Goal: Information Seeking & Learning: Learn about a topic

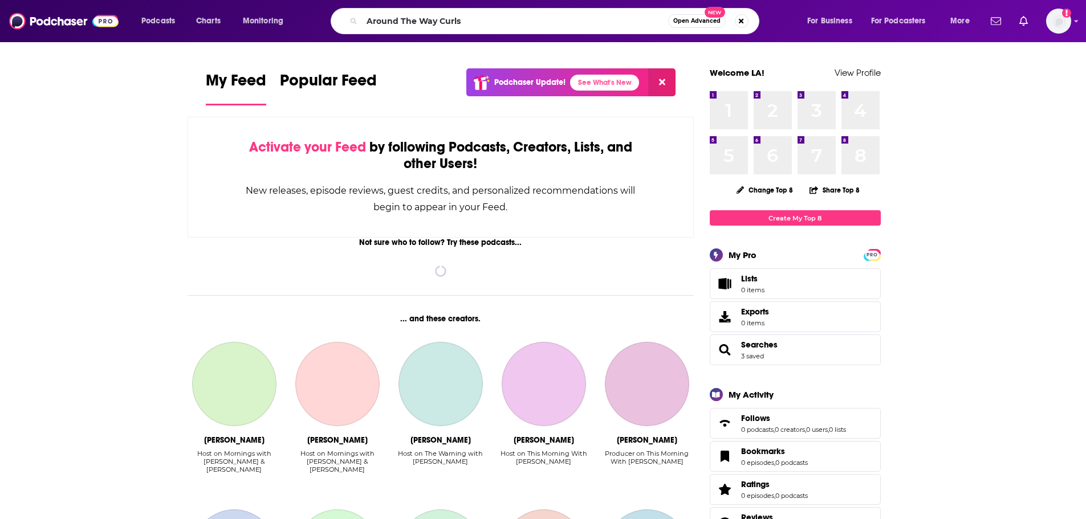
type input "Around The Way Curls"
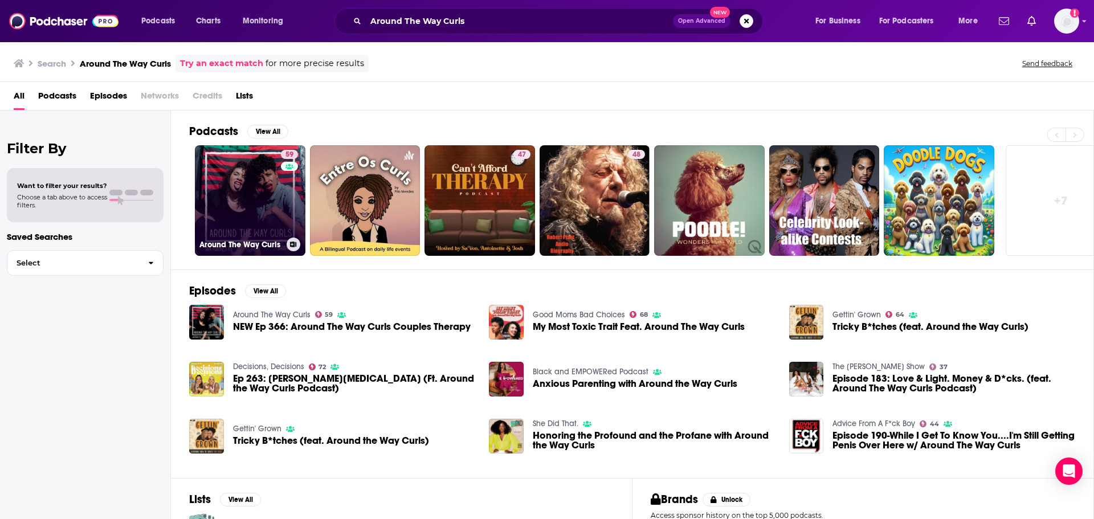
click at [246, 176] on link "59 Around The Way Curls" at bounding box center [250, 200] width 111 height 111
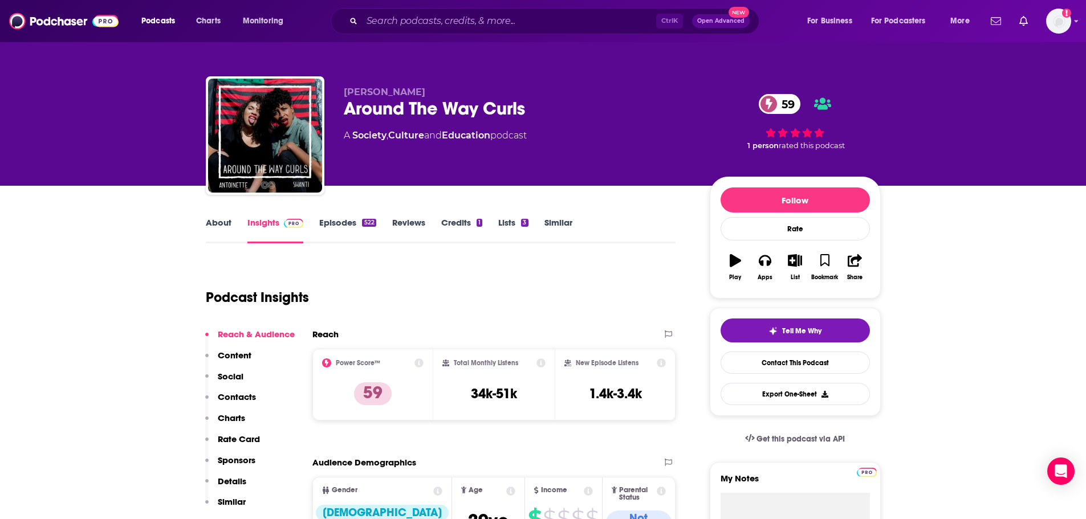
drag, startPoint x: 538, startPoint y: 132, endPoint x: 343, endPoint y: 137, distance: 195.0
click at [343, 137] on div "[PERSON_NAME] Around The Way Curls 59 A Society , Culture and Education podcast…" at bounding box center [543, 137] width 675 height 123
copy div "A Society , Culture and Education podcast"
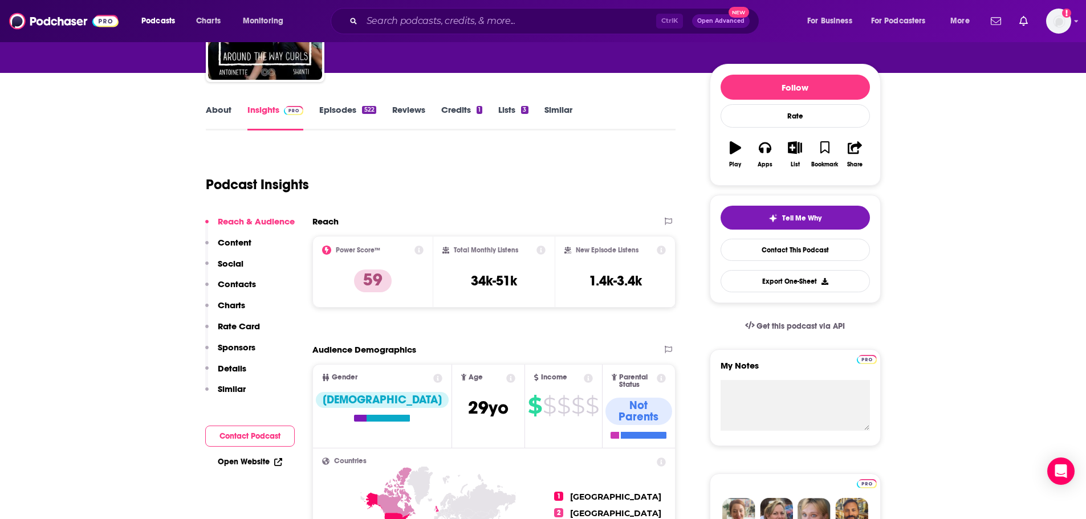
scroll to position [114, 0]
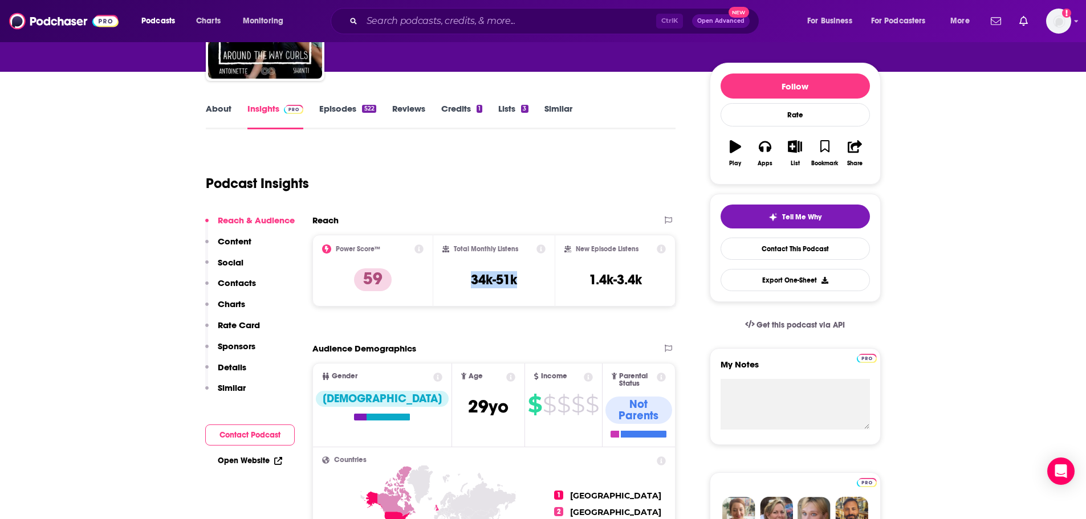
drag, startPoint x: 529, startPoint y: 275, endPoint x: 456, endPoint y: 275, distance: 73.0
click at [456, 275] on div "Total Monthly Listens 34k-51k" at bounding box center [493, 271] width 103 height 52
copy h3 "34k-51k"
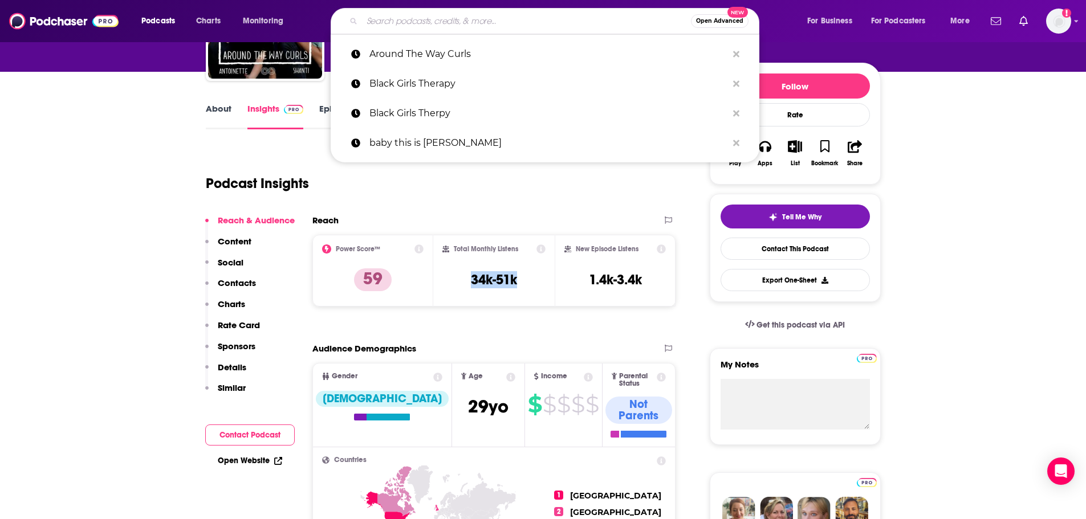
click at [462, 18] on input "Search podcasts, credits, & more..." at bounding box center [526, 21] width 329 height 18
paste input "Breaking Beauty"
type input "Breaking Beauty"
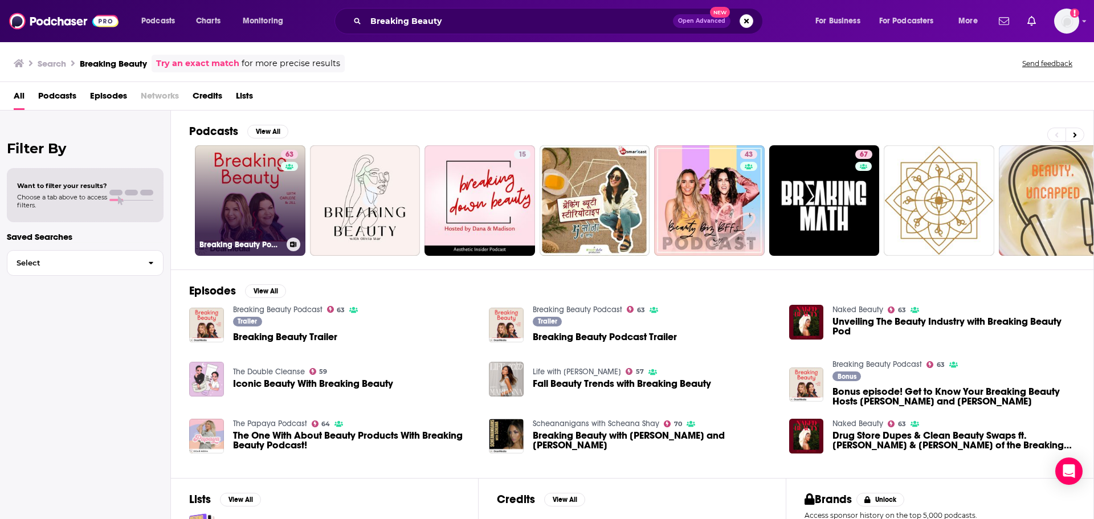
click at [268, 197] on link "63 Breaking Beauty Podcast" at bounding box center [250, 200] width 111 height 111
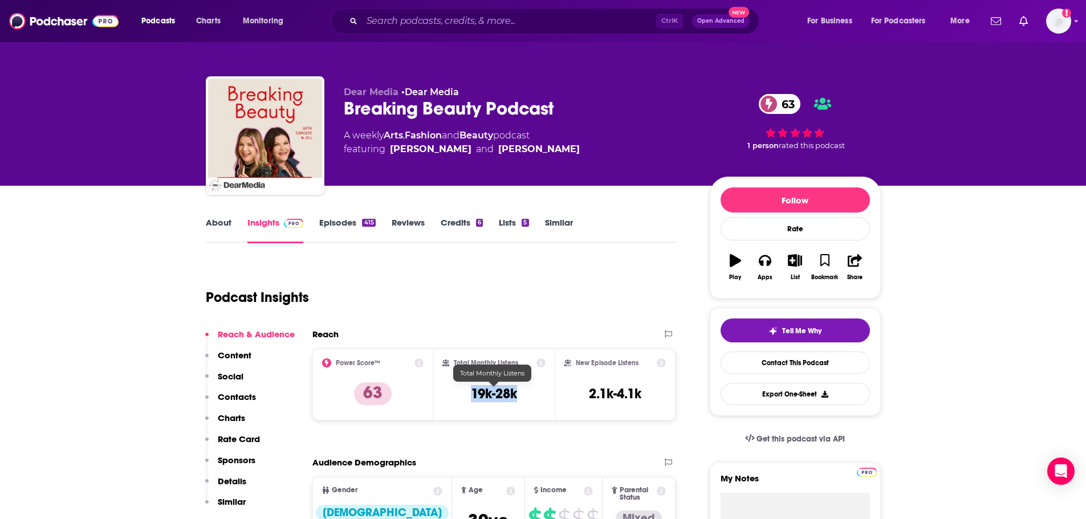
drag, startPoint x: 523, startPoint y: 396, endPoint x: 469, endPoint y: 397, distance: 54.7
click at [469, 397] on div "Total Monthly Listens 19k-28k" at bounding box center [493, 385] width 103 height 52
copy h3 "19k-28k"
click at [382, 17] on input "Search podcasts, credits, & more..." at bounding box center [509, 21] width 294 height 18
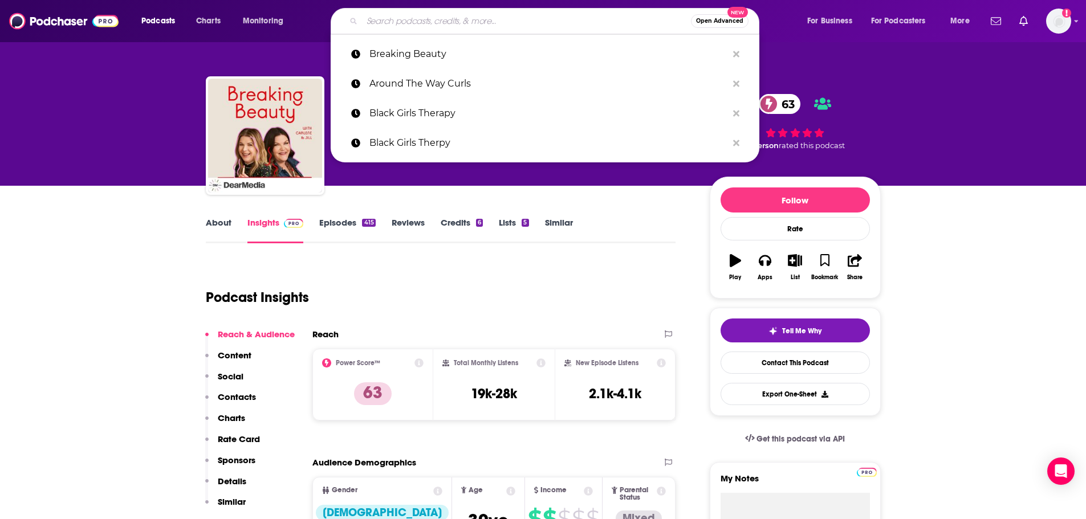
paste input "Gettin' Grown"
type input "Gettin' Grown"
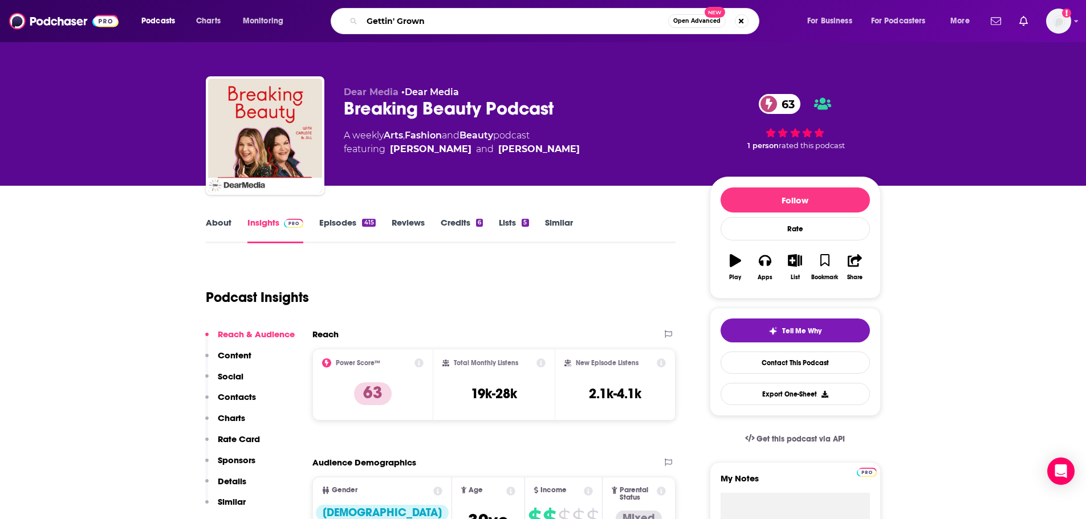
click at [448, 22] on input "Gettin' Grown" at bounding box center [515, 21] width 306 height 18
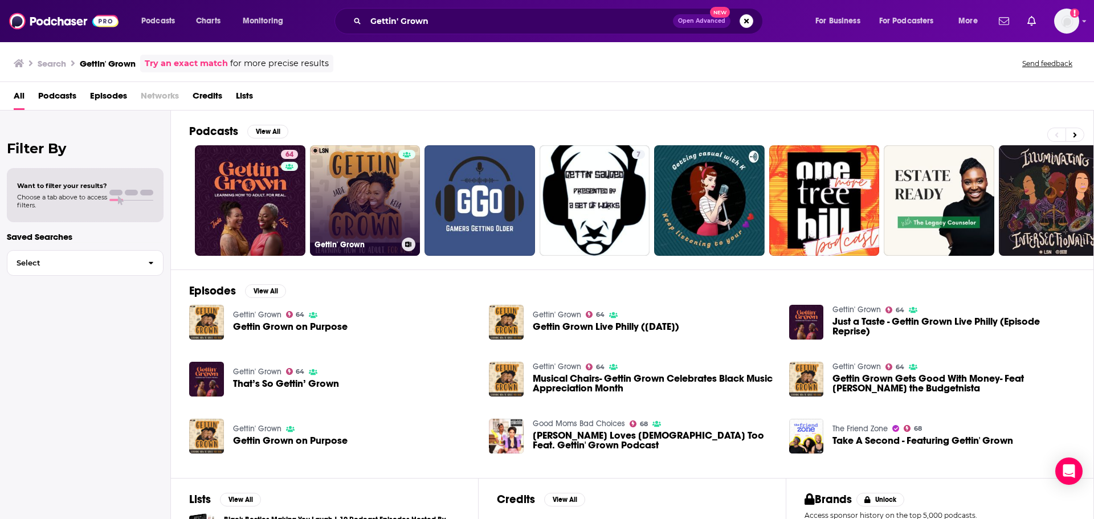
click at [396, 196] on link "Gettin' Grown" at bounding box center [365, 200] width 111 height 111
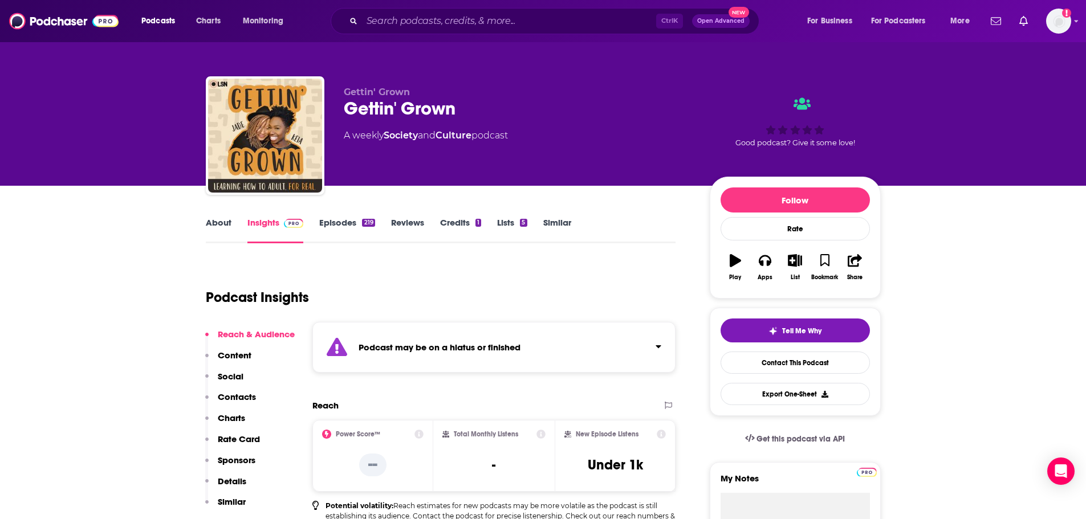
drag, startPoint x: 552, startPoint y: 144, endPoint x: 898, endPoint y: 189, distance: 349.0
drag, startPoint x: 340, startPoint y: 135, endPoint x: 525, endPoint y: 129, distance: 184.8
click at [525, 129] on div "Gettin' Grown Gettin' Grown A weekly Society and Culture podcast Good podcast? …" at bounding box center [543, 137] width 675 height 123
copy div "A weekly Society and Culture podcast"
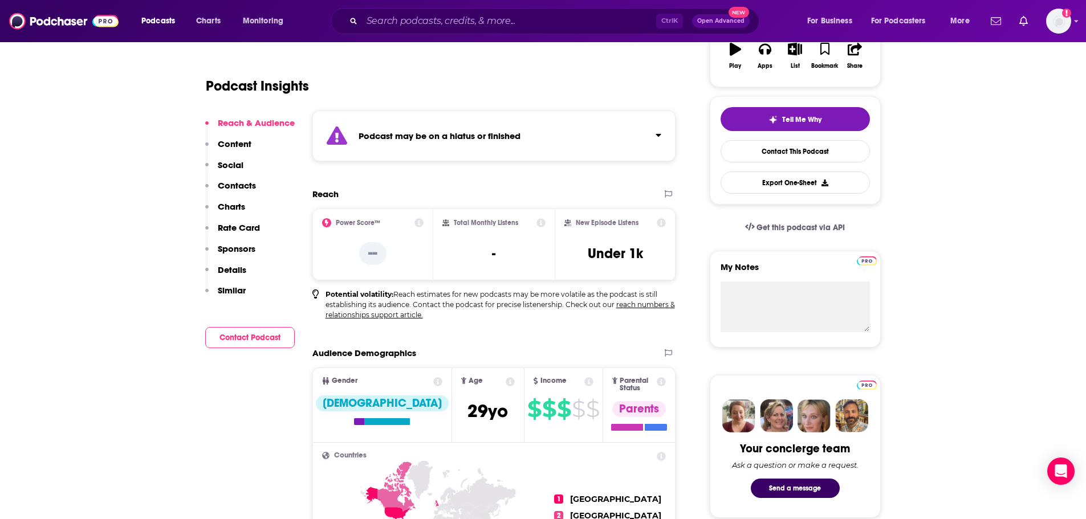
scroll to position [57, 0]
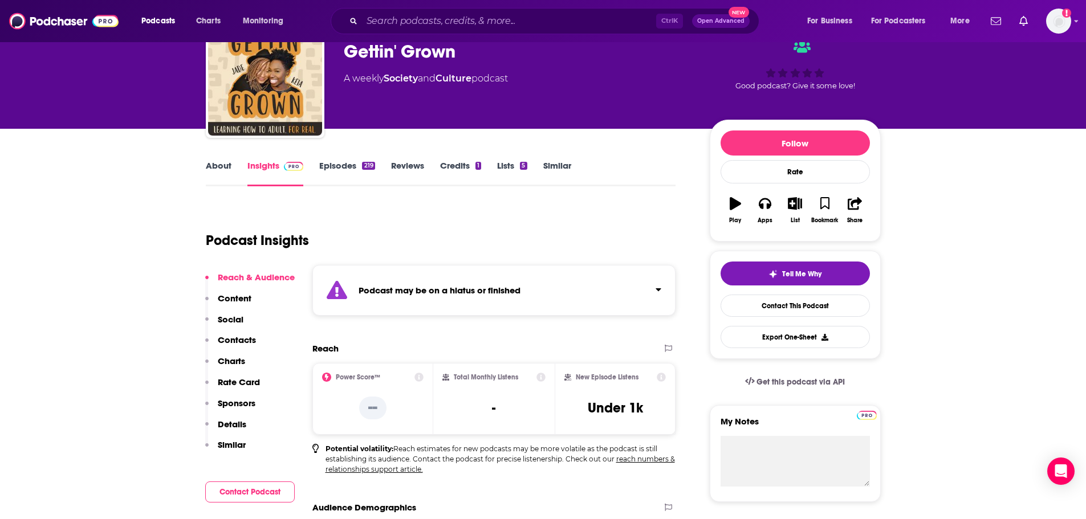
click at [348, 169] on link "Episodes 219" at bounding box center [346, 173] width 55 height 26
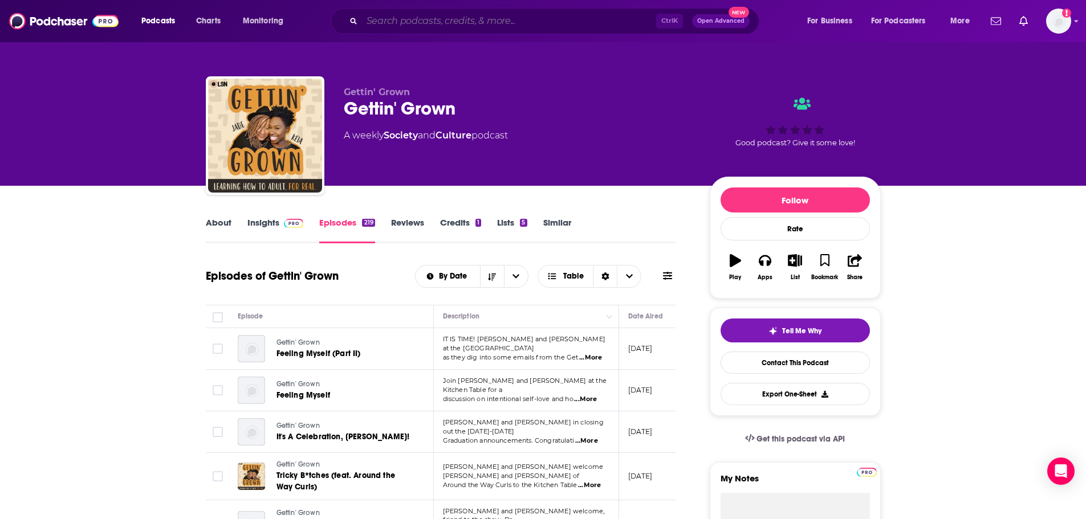
click at [422, 21] on input "Search podcasts, credits, & more..." at bounding box center [509, 21] width 294 height 18
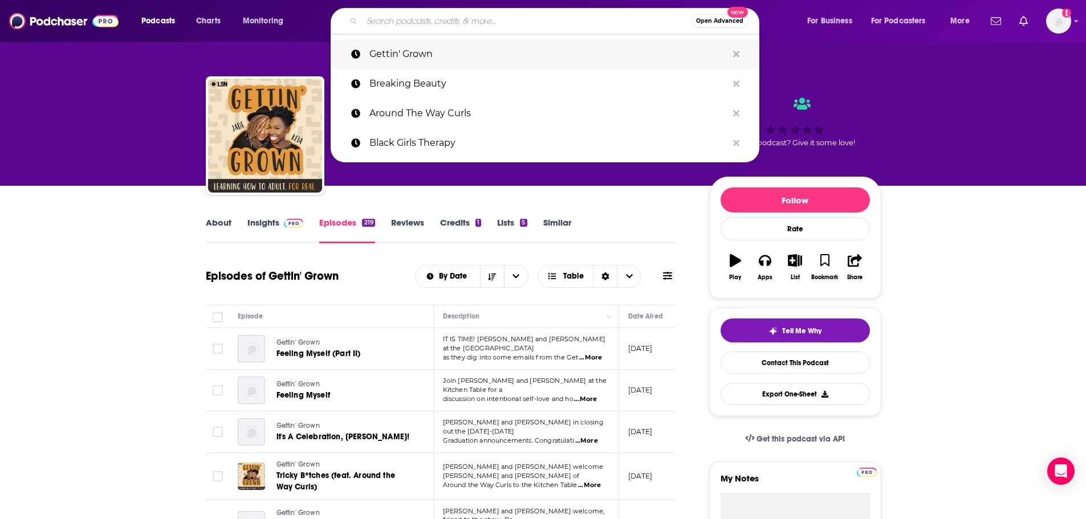
click at [418, 53] on p "Gettin' Grown" at bounding box center [548, 54] width 358 height 30
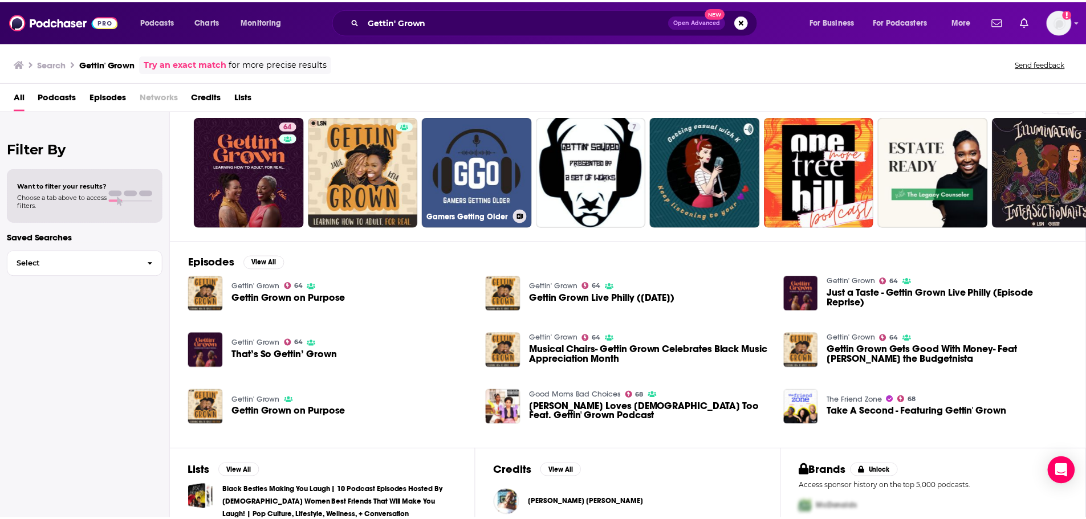
scroll to position [104, 0]
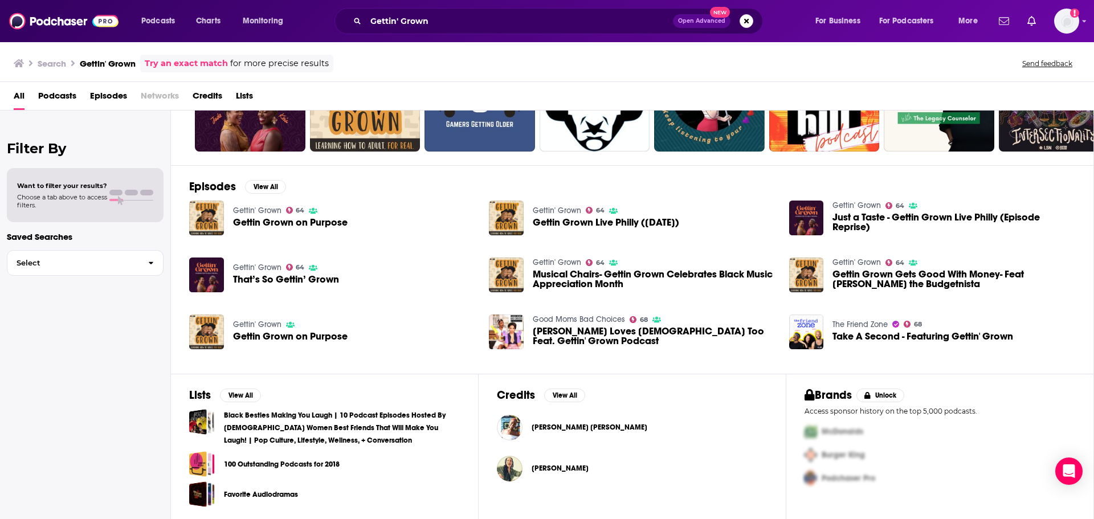
click at [549, 469] on span "[PERSON_NAME]" at bounding box center [560, 468] width 57 height 9
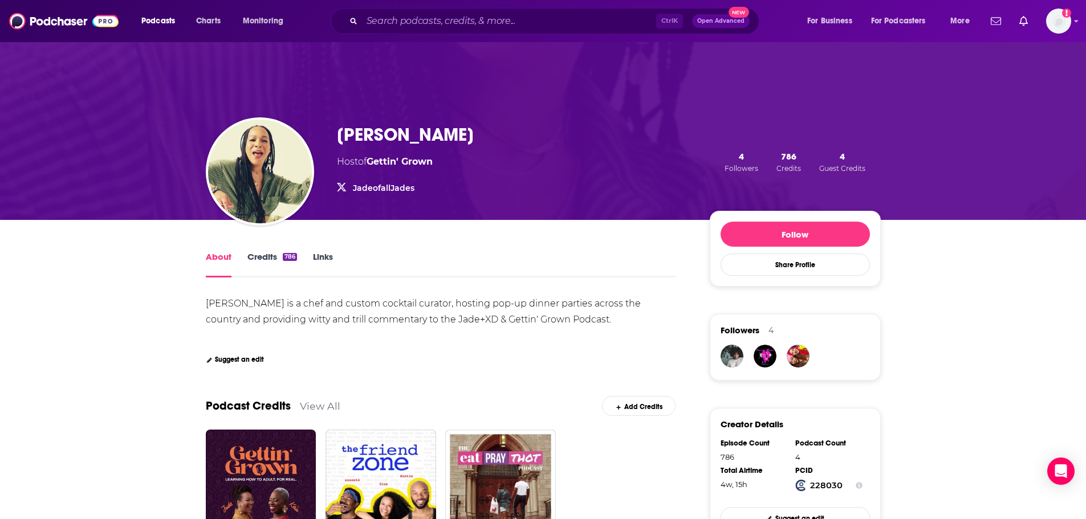
scroll to position [342, 0]
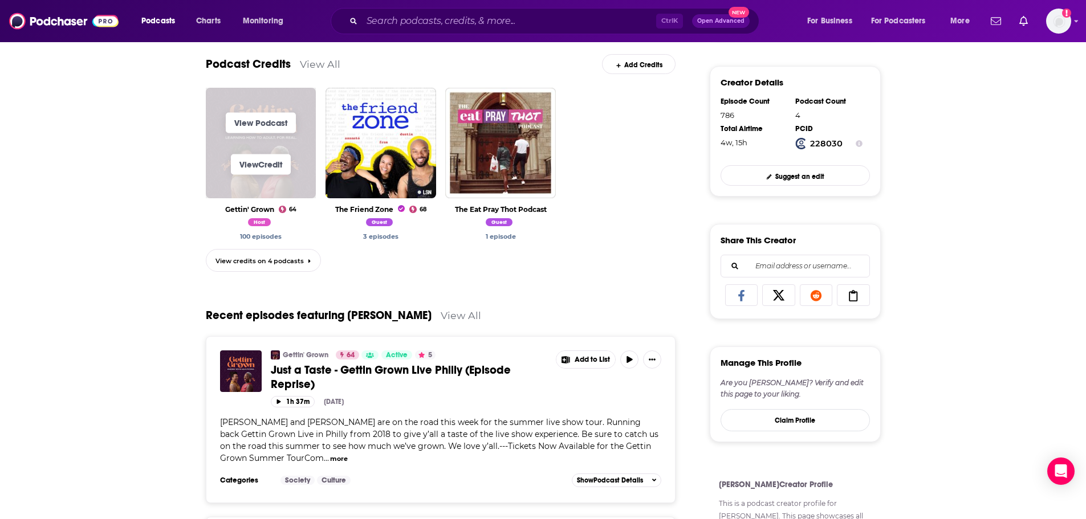
click at [299, 164] on span "View Credit" at bounding box center [261, 165] width 111 height 42
click at [268, 117] on link "View Podcast" at bounding box center [261, 122] width 70 height 21
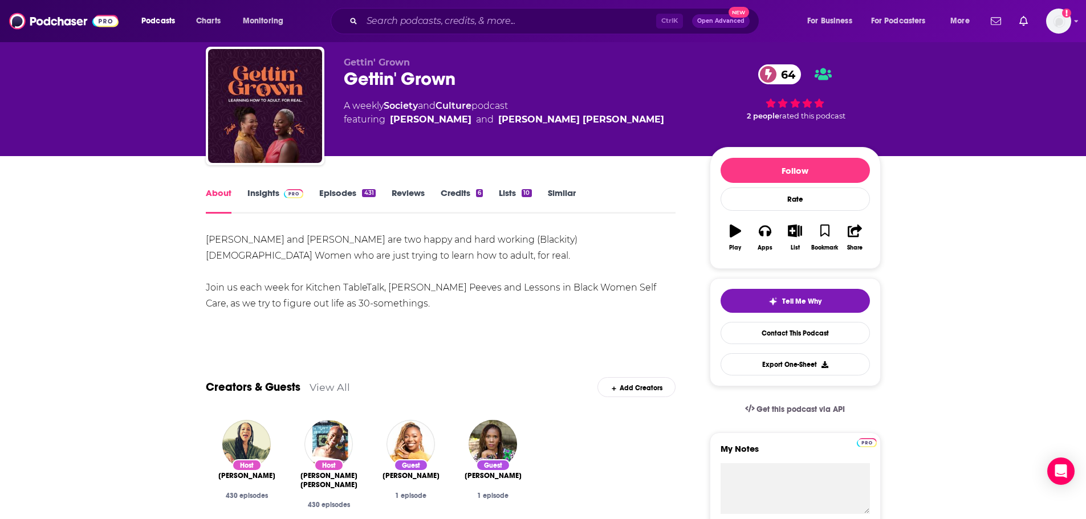
scroll to position [57, 0]
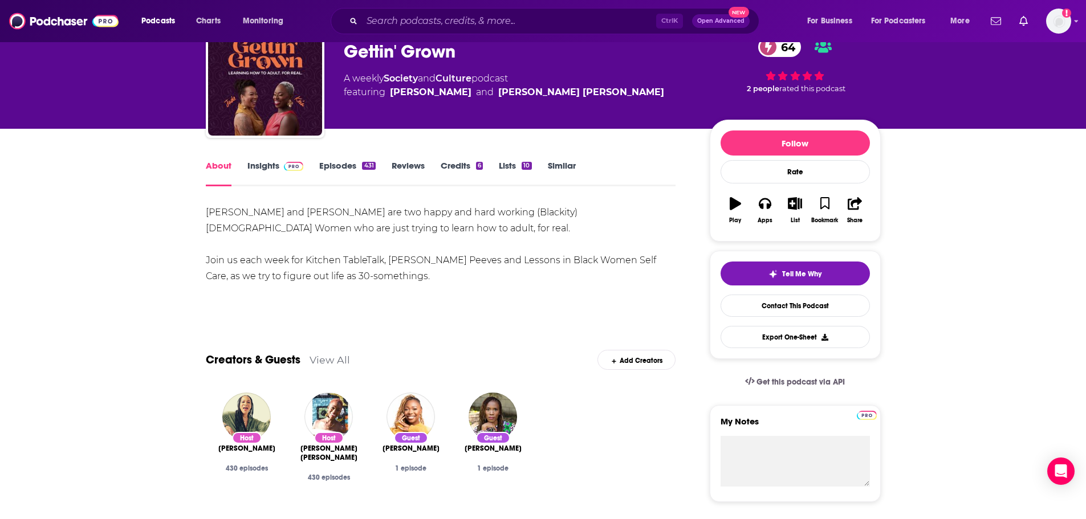
click at [338, 165] on link "Episodes 431" at bounding box center [347, 173] width 56 height 26
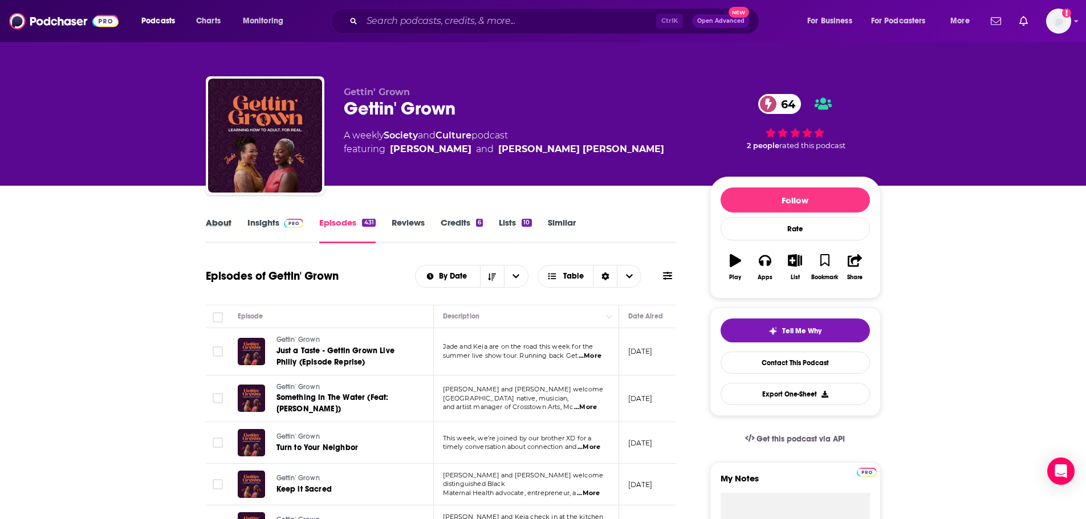
click at [233, 227] on div "About" at bounding box center [227, 230] width 42 height 26
click at [220, 226] on link "About" at bounding box center [219, 230] width 26 height 26
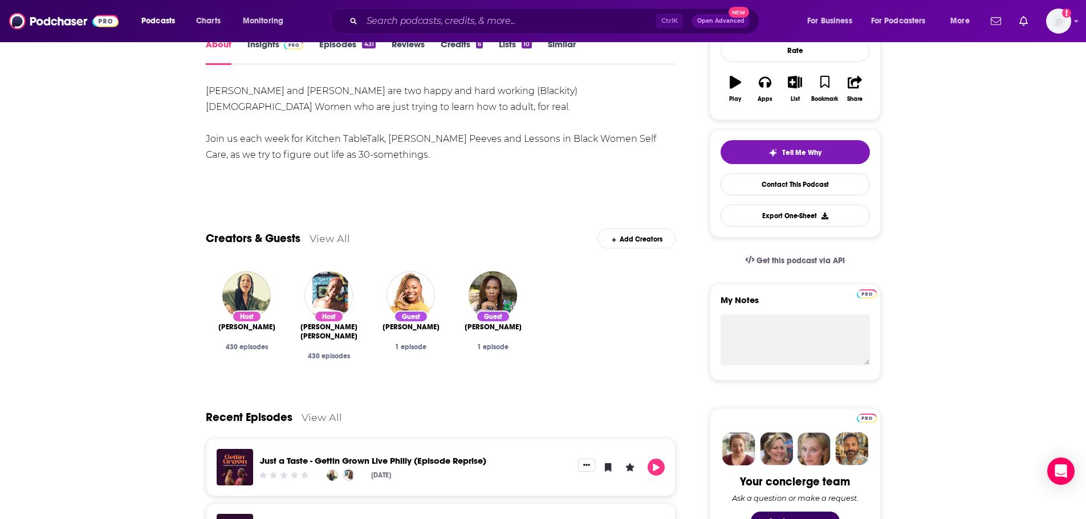
scroll to position [174, 0]
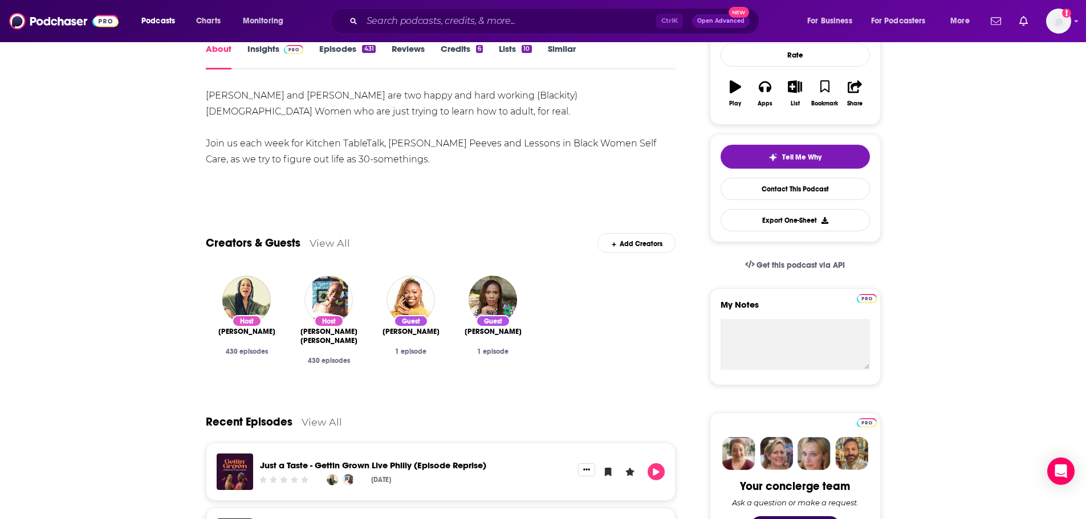
click at [272, 50] on link "Insights" at bounding box center [275, 56] width 56 height 26
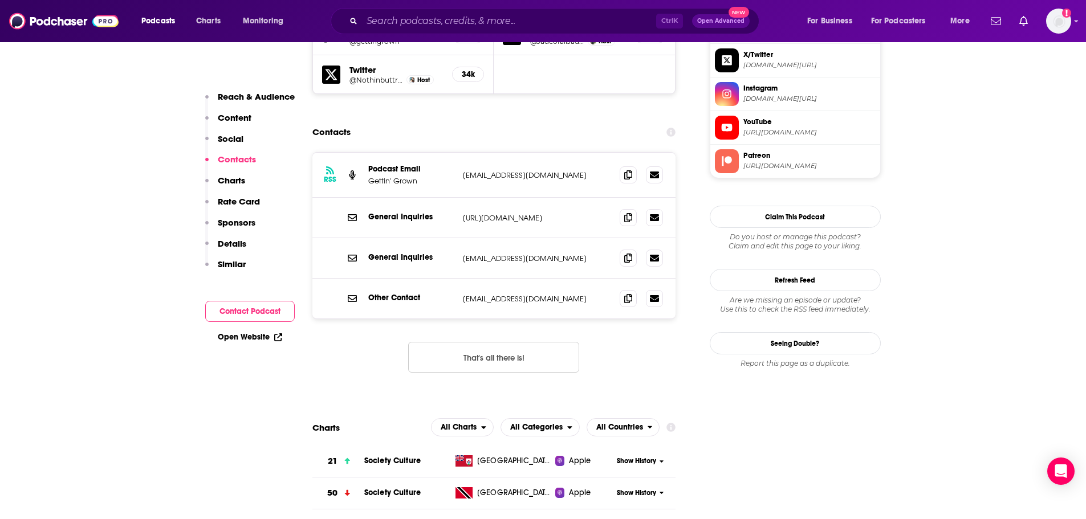
scroll to position [1140, 0]
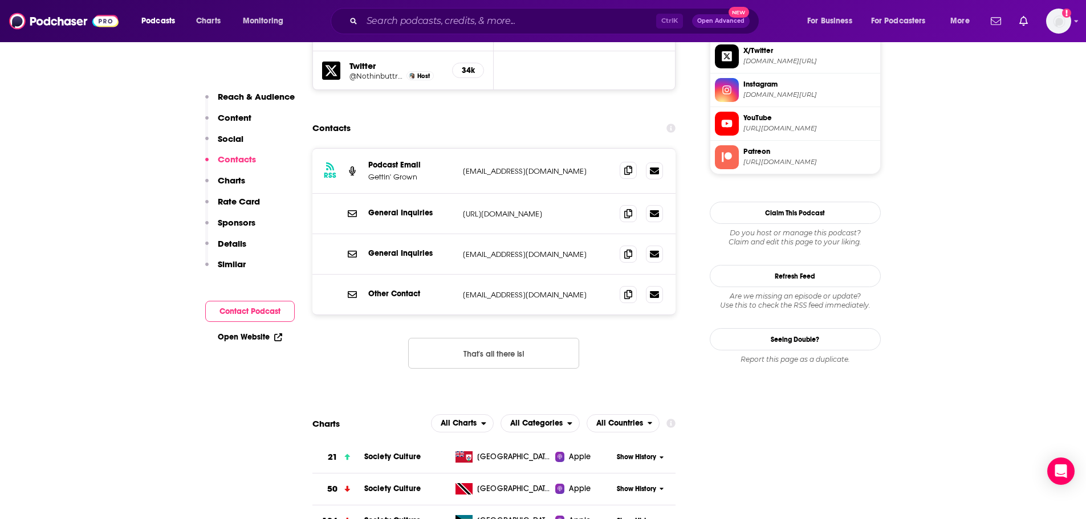
click at [630, 166] on icon at bounding box center [628, 170] width 8 height 9
click at [631, 245] on span at bounding box center [628, 253] width 17 height 17
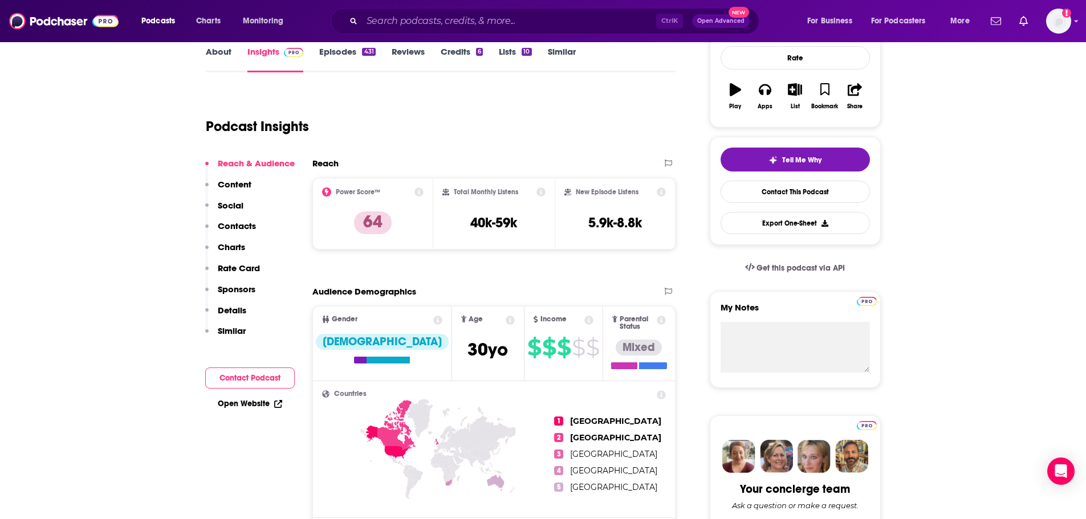
scroll to position [0, 0]
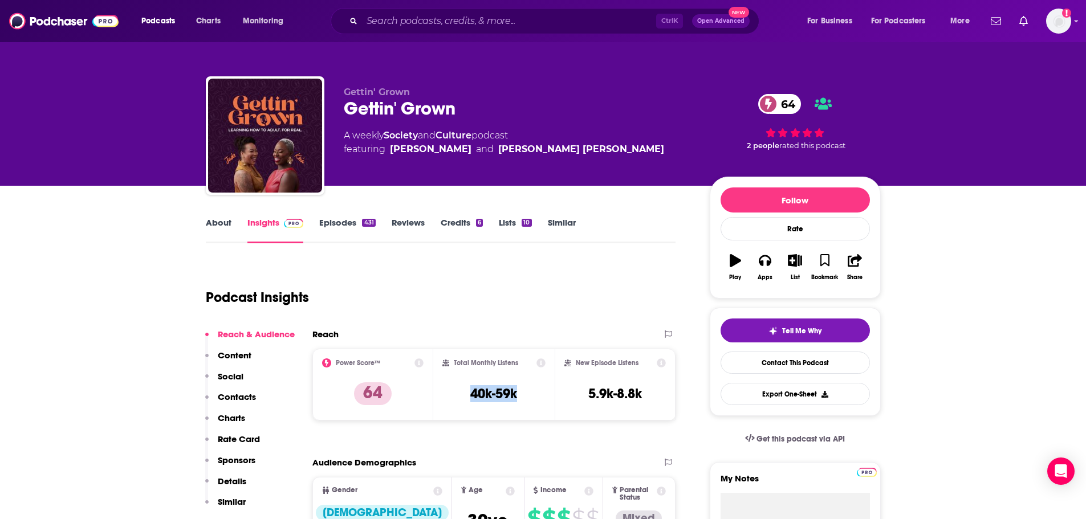
drag, startPoint x: 450, startPoint y: 395, endPoint x: 521, endPoint y: 393, distance: 70.7
click at [521, 393] on div "Total Monthly Listens 40k-59k" at bounding box center [493, 385] width 103 height 52
copy h3 "40k-59k"
